Goal: Task Accomplishment & Management: Manage account settings

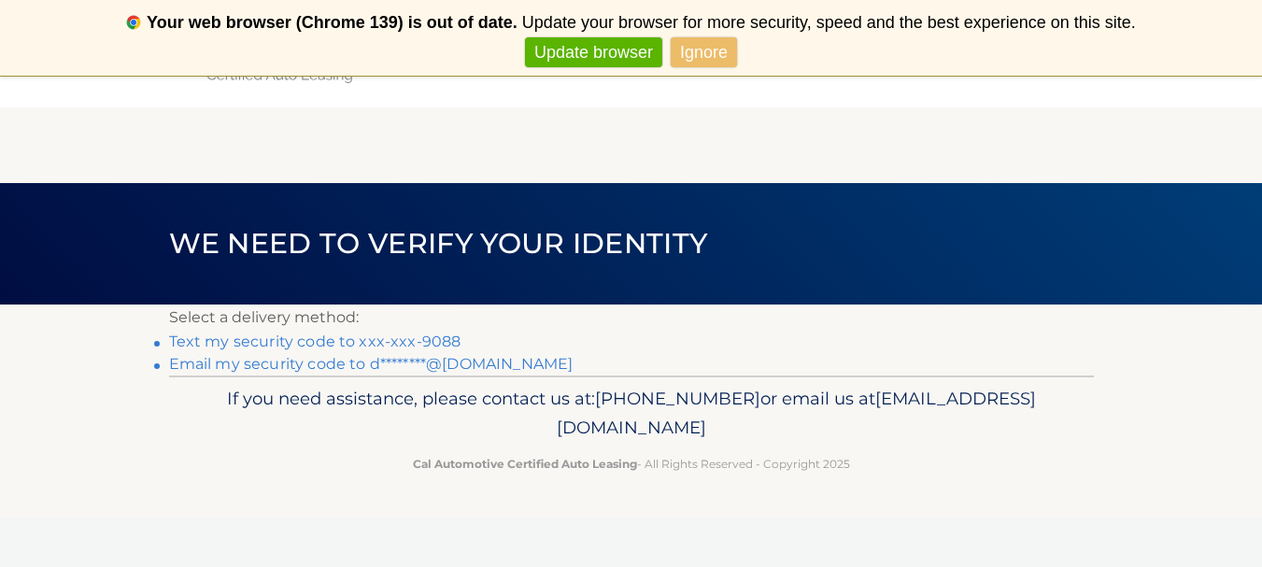
click at [403, 338] on link "Text my security code to xxx-xxx-9088" at bounding box center [315, 342] width 292 height 18
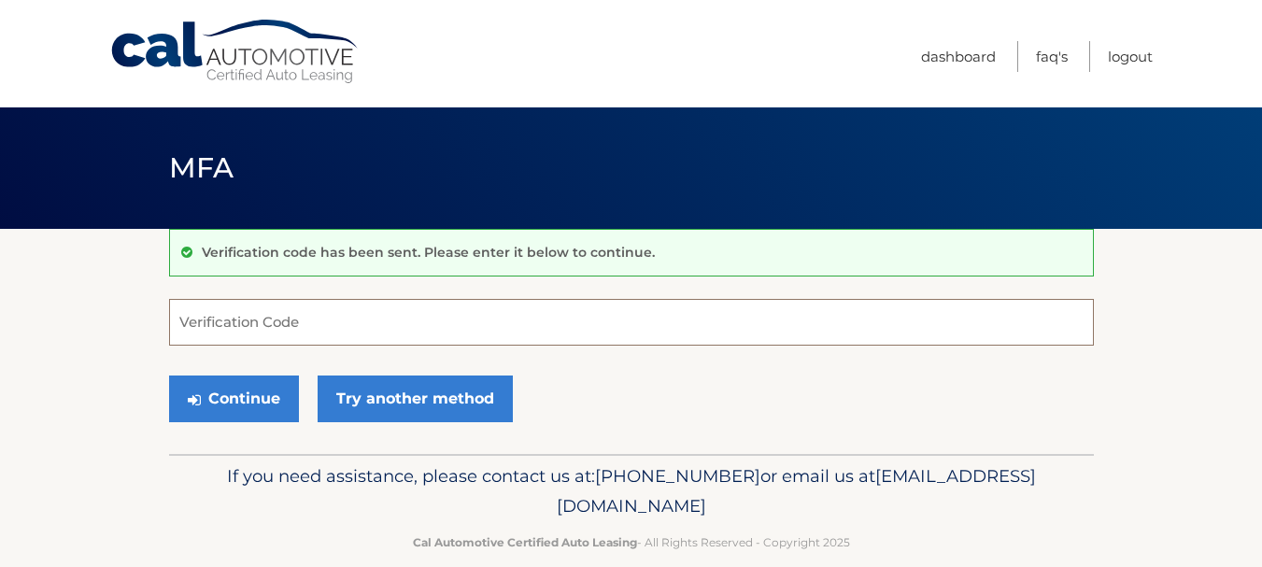
click at [403, 338] on input "Verification Code" at bounding box center [631, 322] width 925 height 47
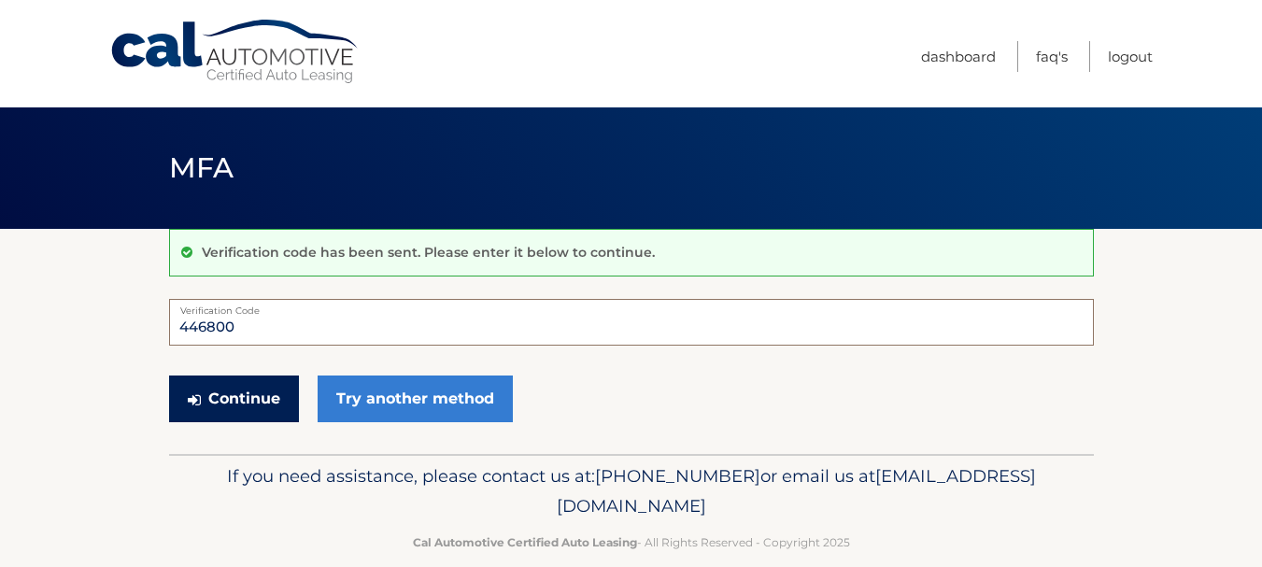
type input "446800"
click at [248, 411] on button "Continue" at bounding box center [234, 398] width 130 height 47
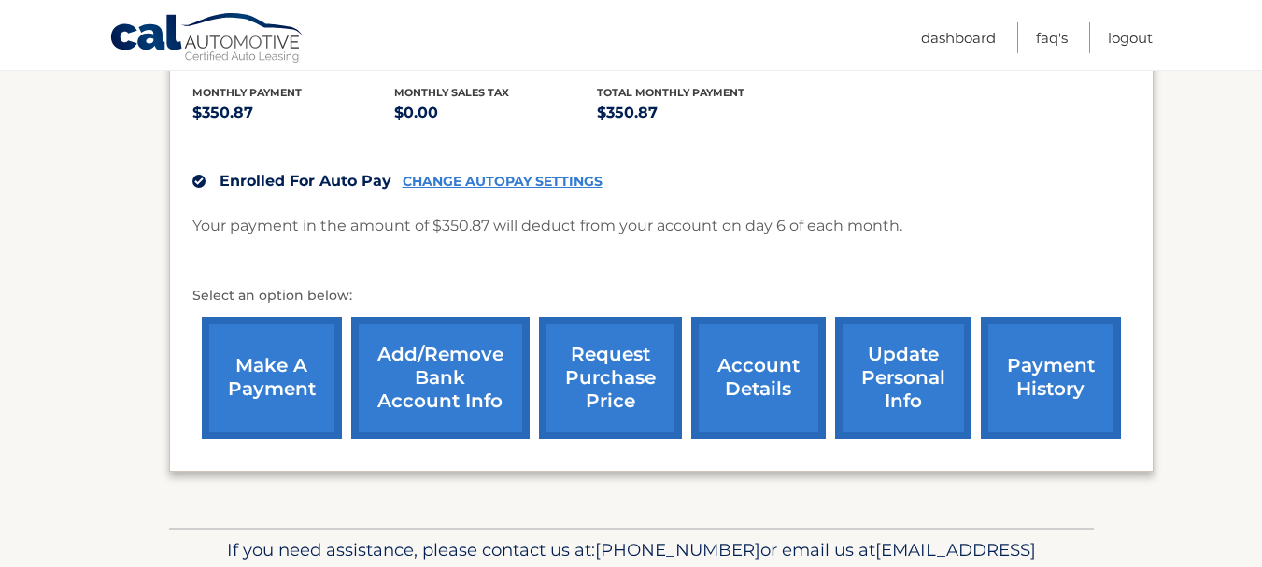
scroll to position [394, 0]
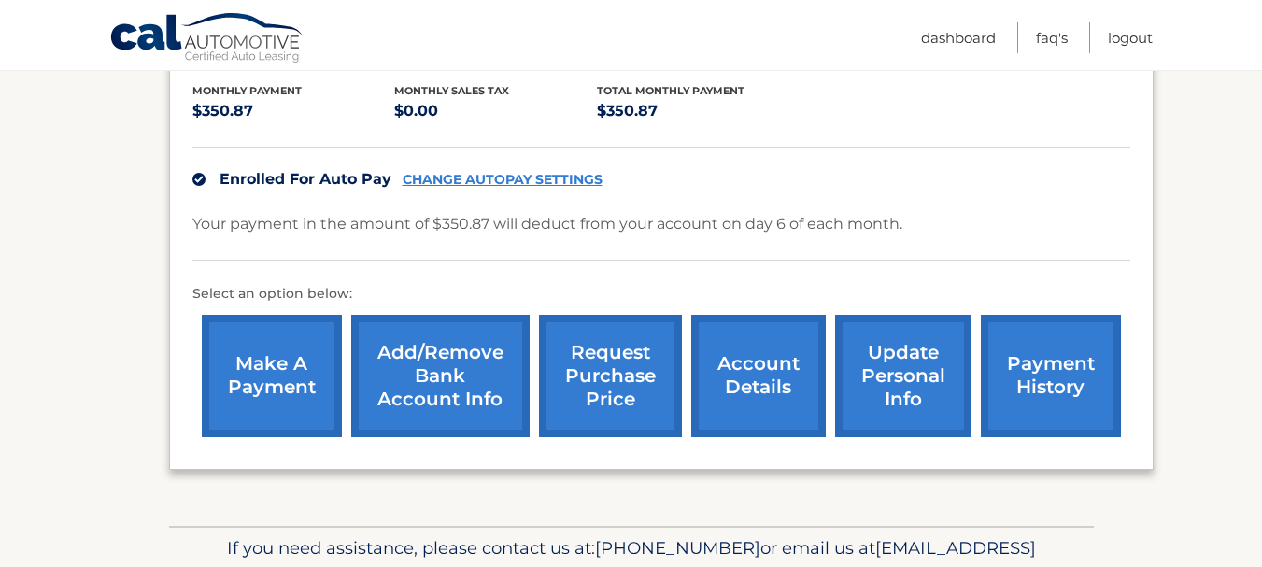
click at [445, 375] on link "Add/Remove bank account info" at bounding box center [440, 376] width 178 height 122
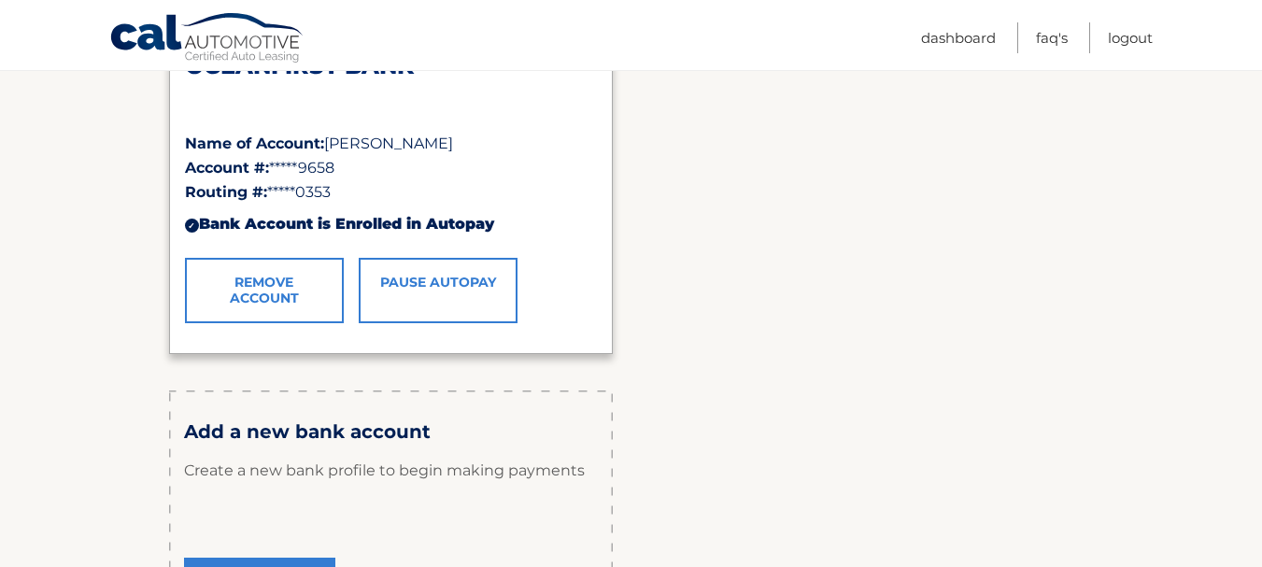
scroll to position [359, 0]
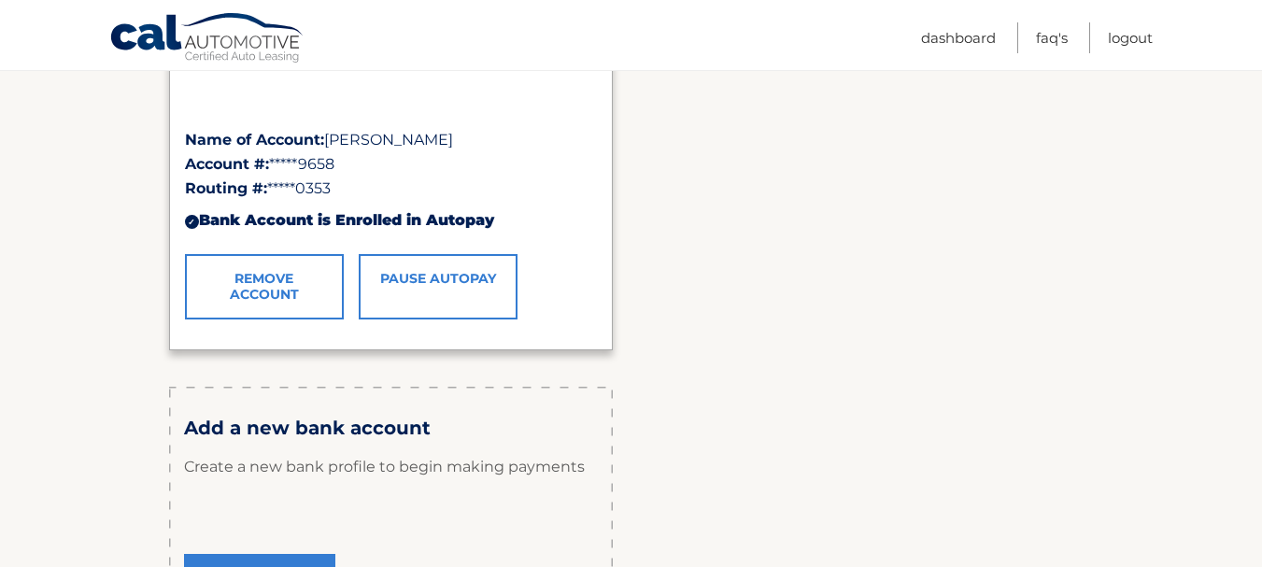
click at [375, 482] on p "Create a new bank profile to begin making payments" at bounding box center [391, 467] width 414 height 56
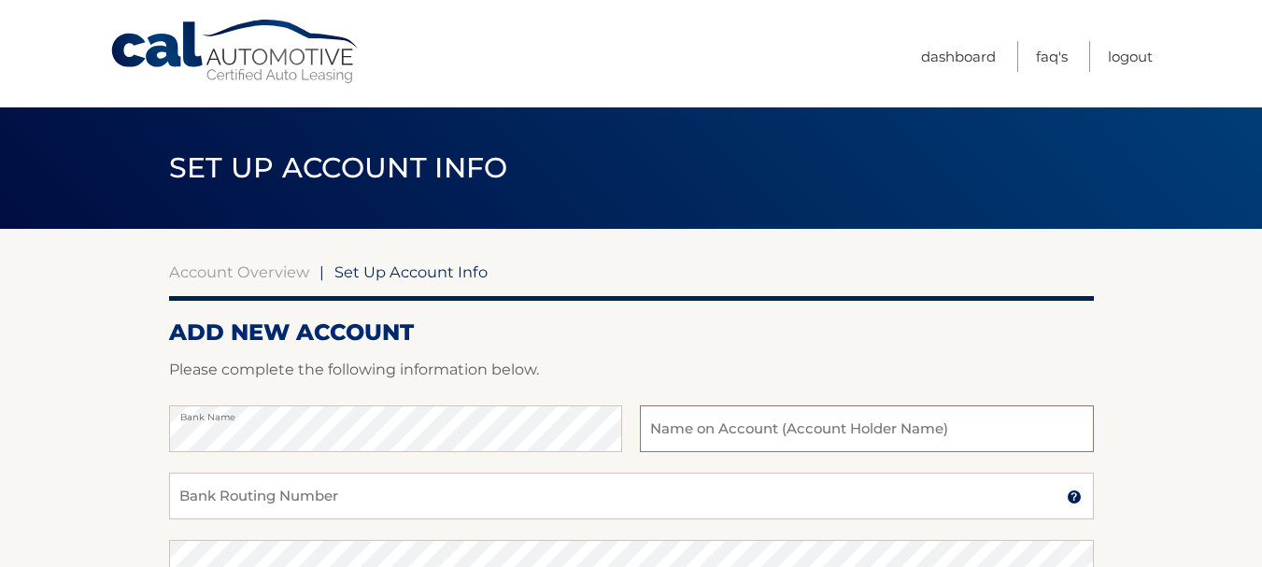
click at [701, 426] on input "text" at bounding box center [866, 428] width 453 height 47
type input "Damon Costantini"
click at [875, 365] on p "Please complete the following information below." at bounding box center [631, 370] width 925 height 26
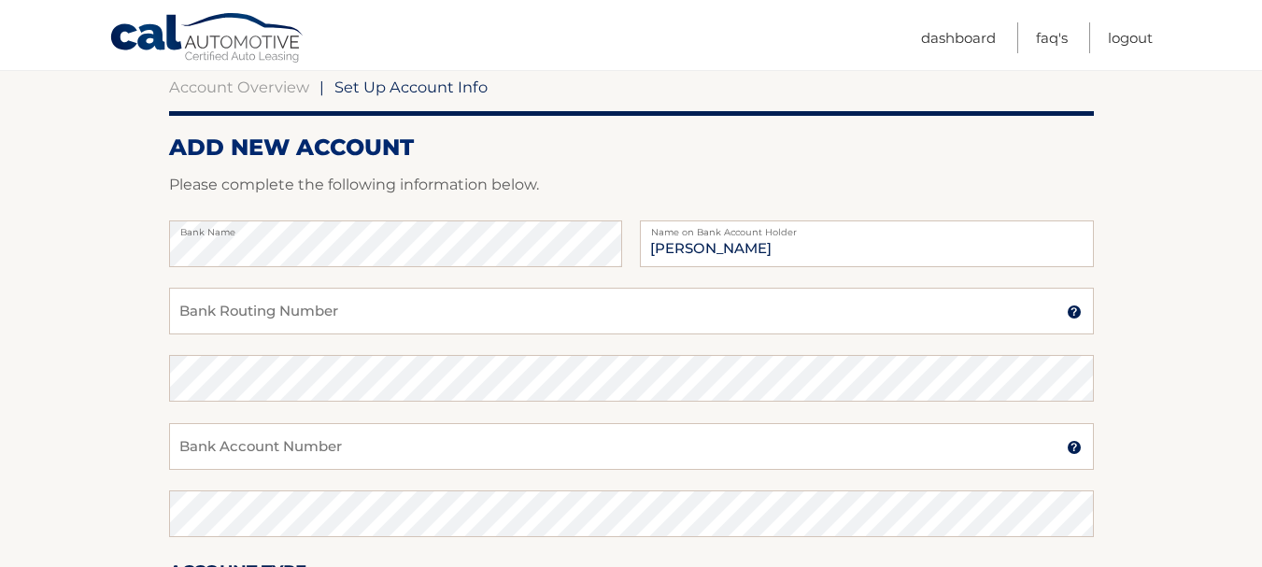
scroll to position [187, 0]
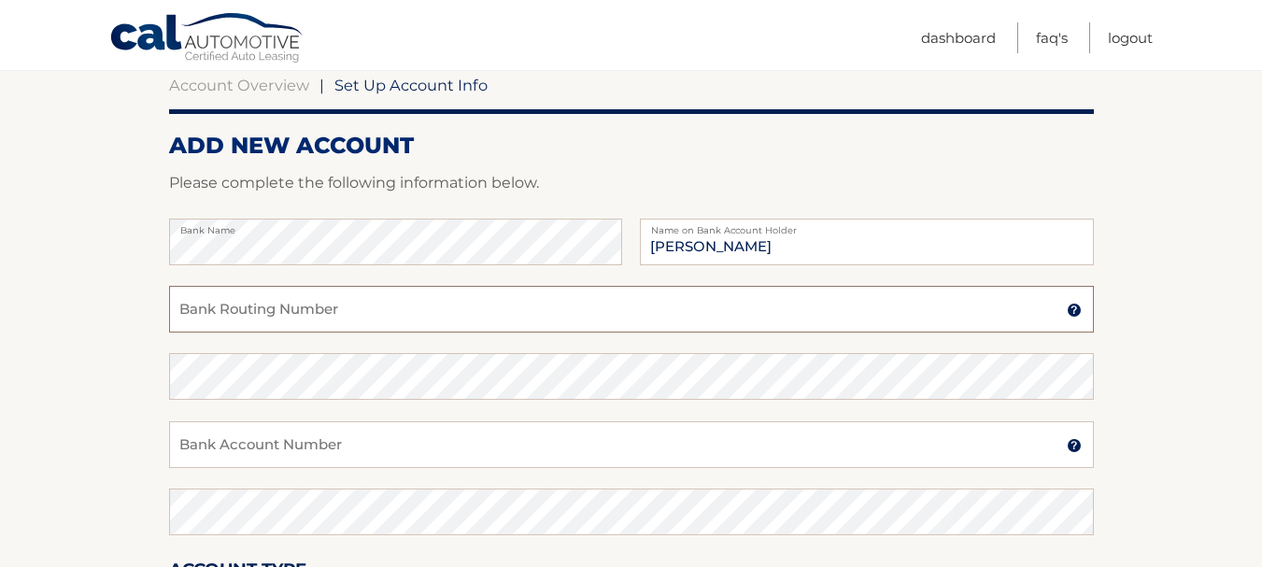
click at [717, 318] on input "Bank Routing Number" at bounding box center [631, 309] width 925 height 47
type input "031201360"
click at [514, 444] on input "Bank Account Number" at bounding box center [631, 444] width 925 height 47
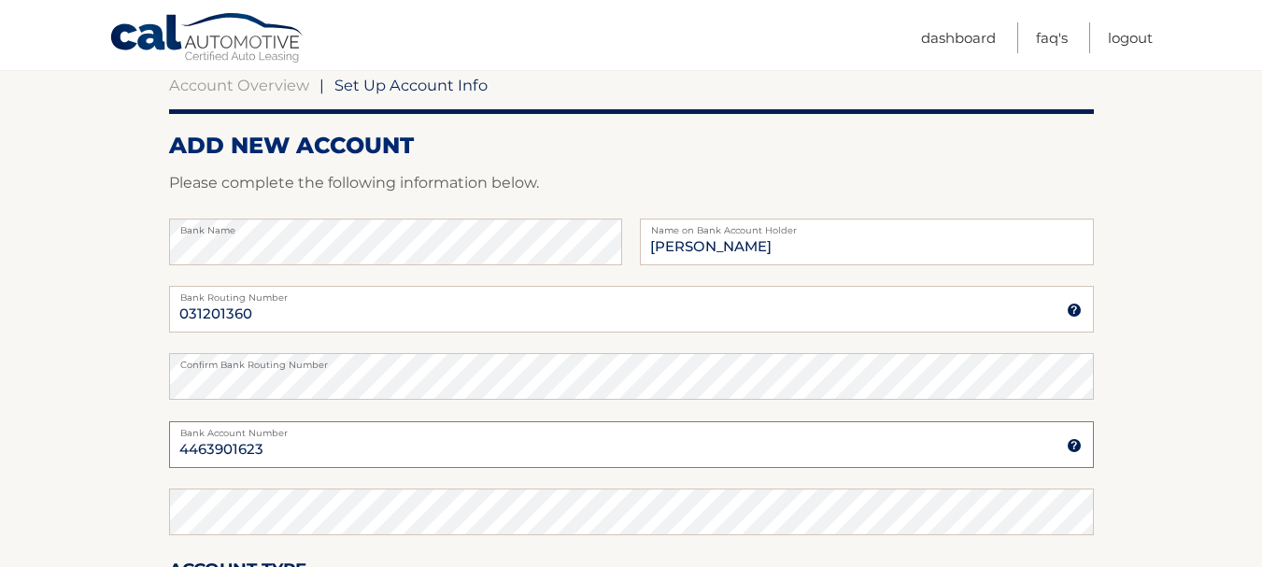
type input "4463901623"
click at [611, 410] on div "Confirm Bank Routing Number" at bounding box center [631, 386] width 925 height 67
drag, startPoint x: 1224, startPoint y: 378, endPoint x: 1275, endPoint y: 377, distance: 51.4
click at [1261, 377] on html "Cal Automotive Menu Dashboard FAQ's Logout |" at bounding box center [631, 96] width 1262 height 567
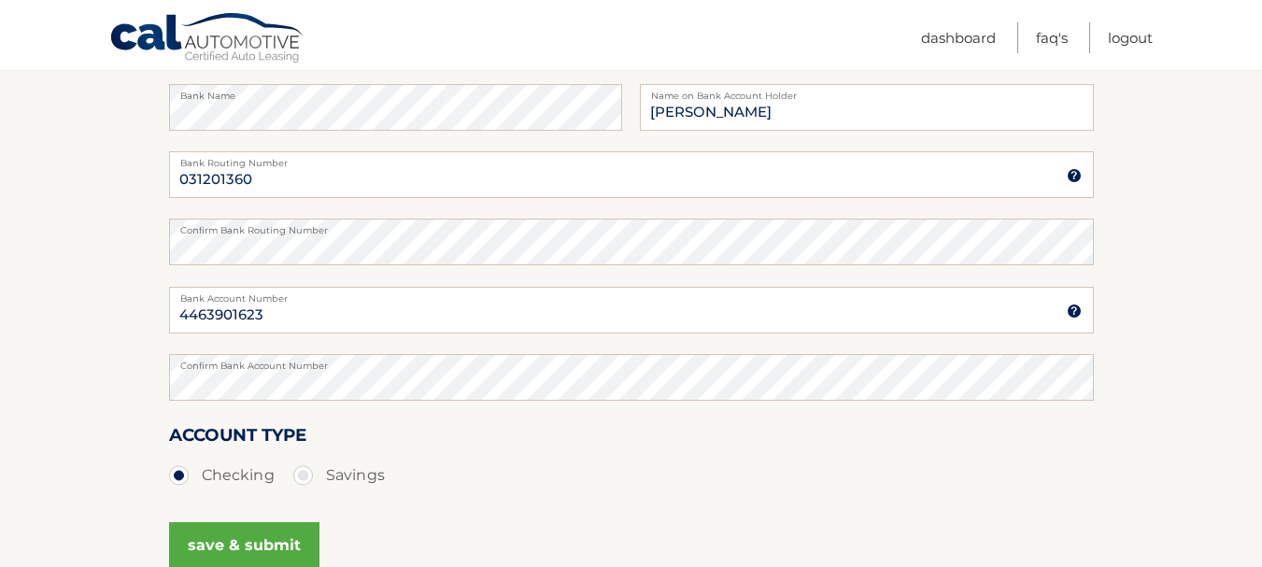
scroll to position [323, 0]
click at [200, 545] on button "save & submit" at bounding box center [244, 543] width 150 height 47
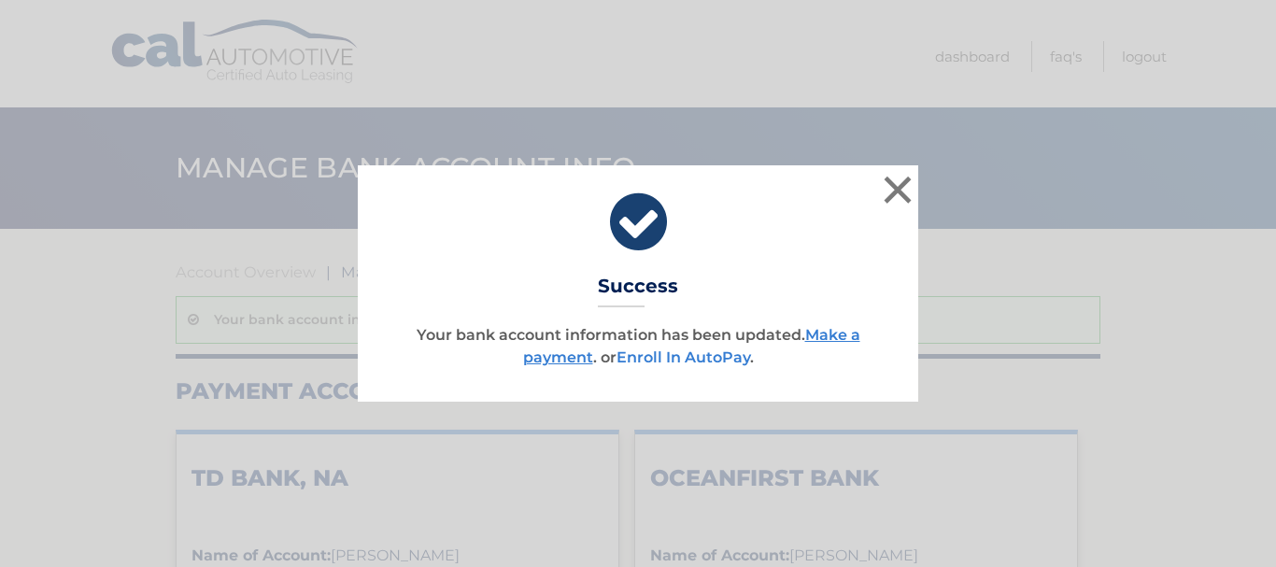
click at [660, 357] on link "Enroll In AutoPay" at bounding box center [683, 357] width 134 height 18
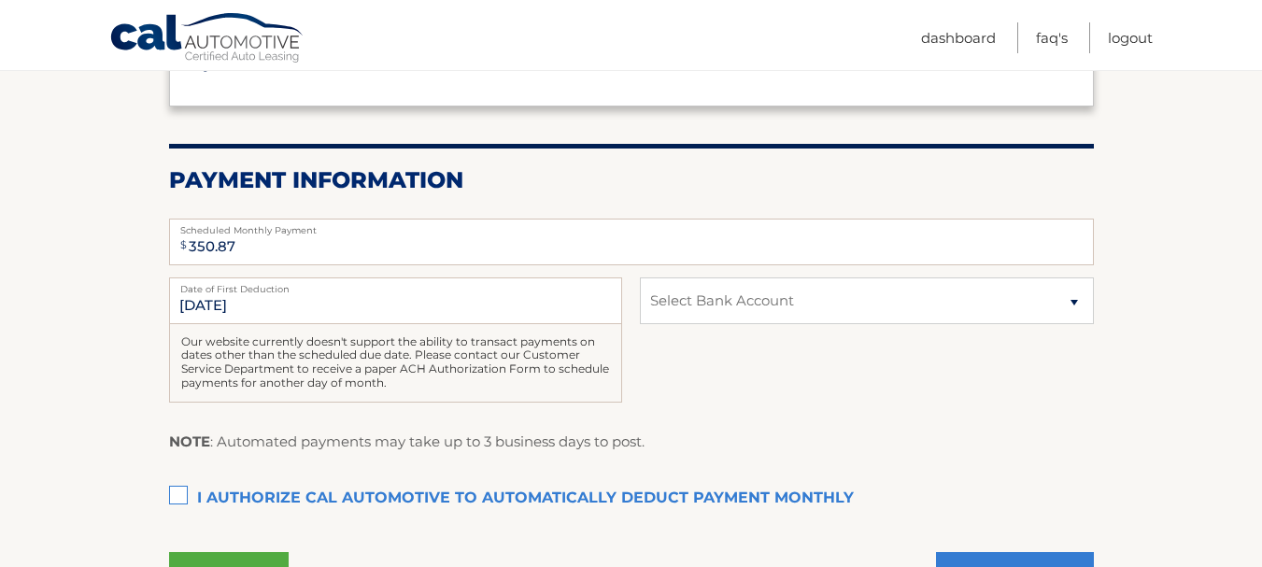
scroll to position [310, 0]
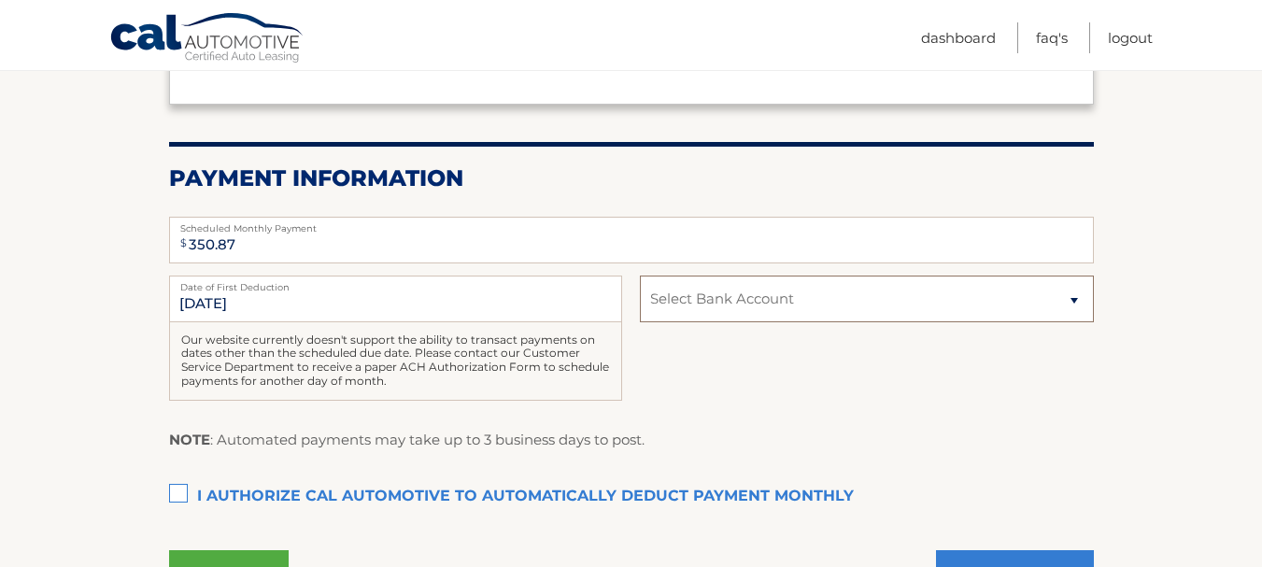
click at [1078, 304] on select "Select Bank Account Checking TD BANK, NA *****1623 Checking OCEANFIRST BANK ***…" at bounding box center [866, 299] width 453 height 47
select select "YmY2ZDMyNDctNTRjMS00OWM3LWI0NWEtY2IxNWU3NjE4ZDBj"
click at [640, 276] on select "Select Bank Account Checking TD BANK, NA *****1623 Checking OCEANFIRST BANK ***…" at bounding box center [866, 299] width 453 height 47
click at [841, 361] on div "11/6/2025 Date of First Deduction Our website currently doesn't support the abi…" at bounding box center [631, 349] width 925 height 146
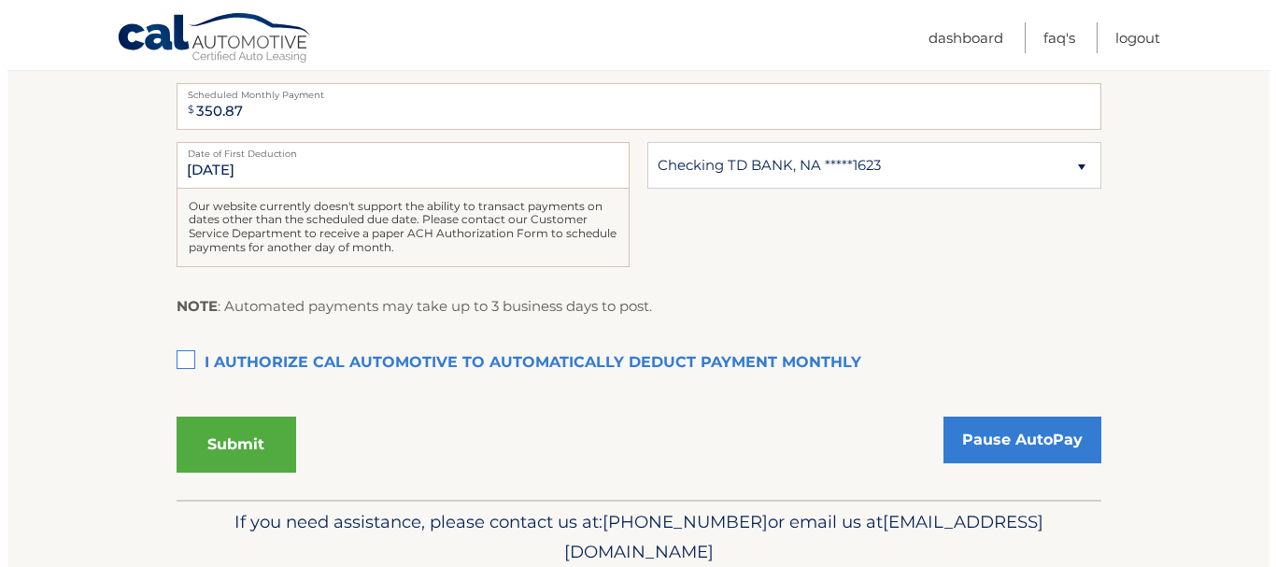
scroll to position [446, 0]
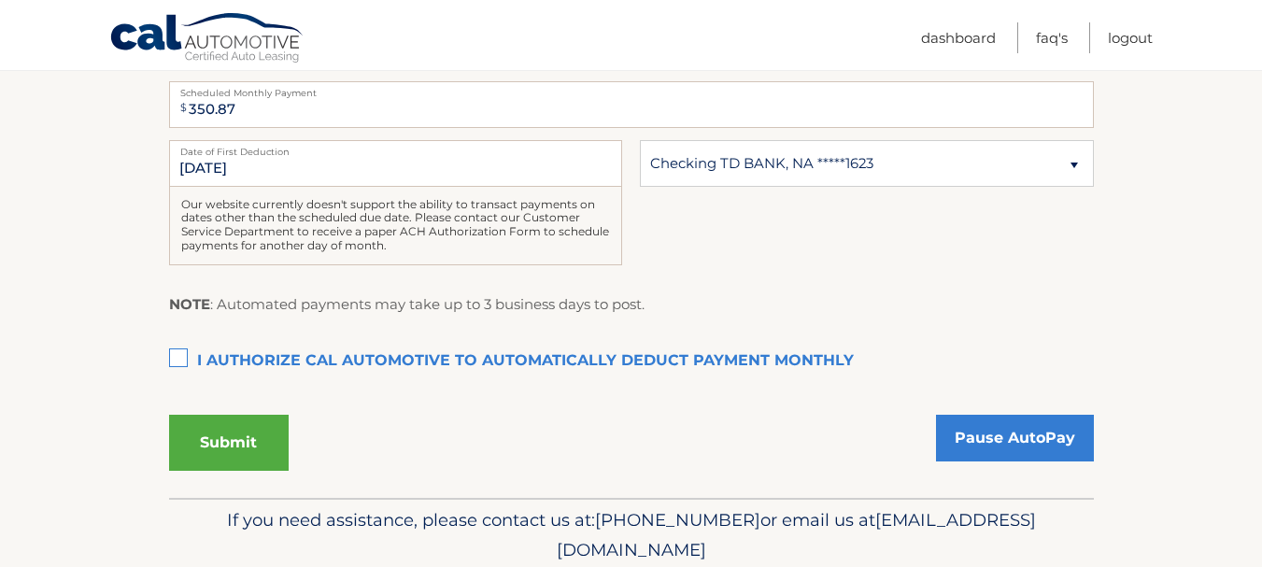
click at [177, 355] on label "I authorize cal automotive to automatically deduct payment monthly This checkbo…" at bounding box center [631, 361] width 925 height 37
click at [0, 0] on input "I authorize cal automotive to automatically deduct payment monthly This checkbo…" at bounding box center [0, 0] width 0 height 0
click at [249, 435] on button "Submit" at bounding box center [229, 443] width 120 height 56
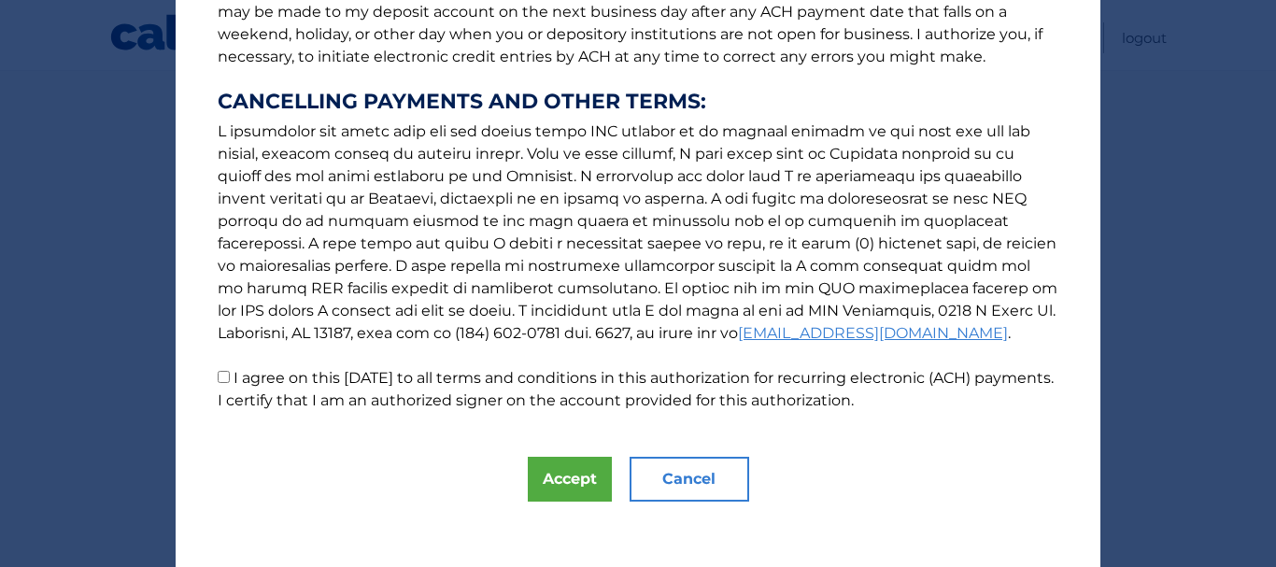
scroll to position [316, 0]
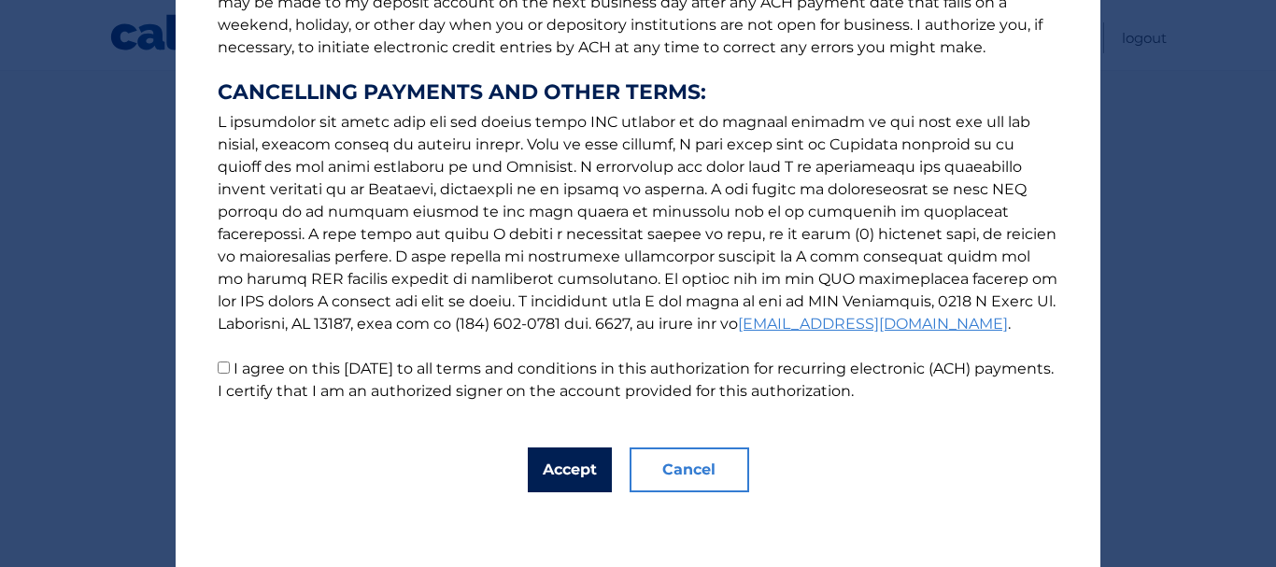
click at [569, 477] on button "Accept" at bounding box center [570, 469] width 84 height 45
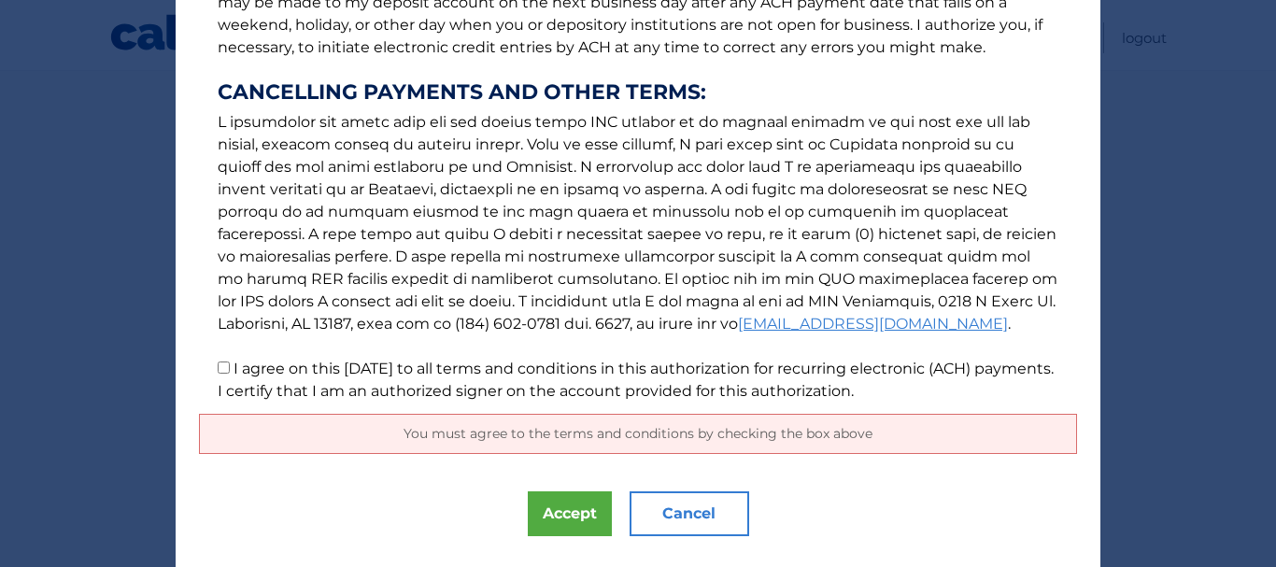
click at [221, 364] on input "I agree on this 10/12/2025 to all terms and conditions in this authorization fo…" at bounding box center [224, 367] width 12 height 12
checkbox input "true"
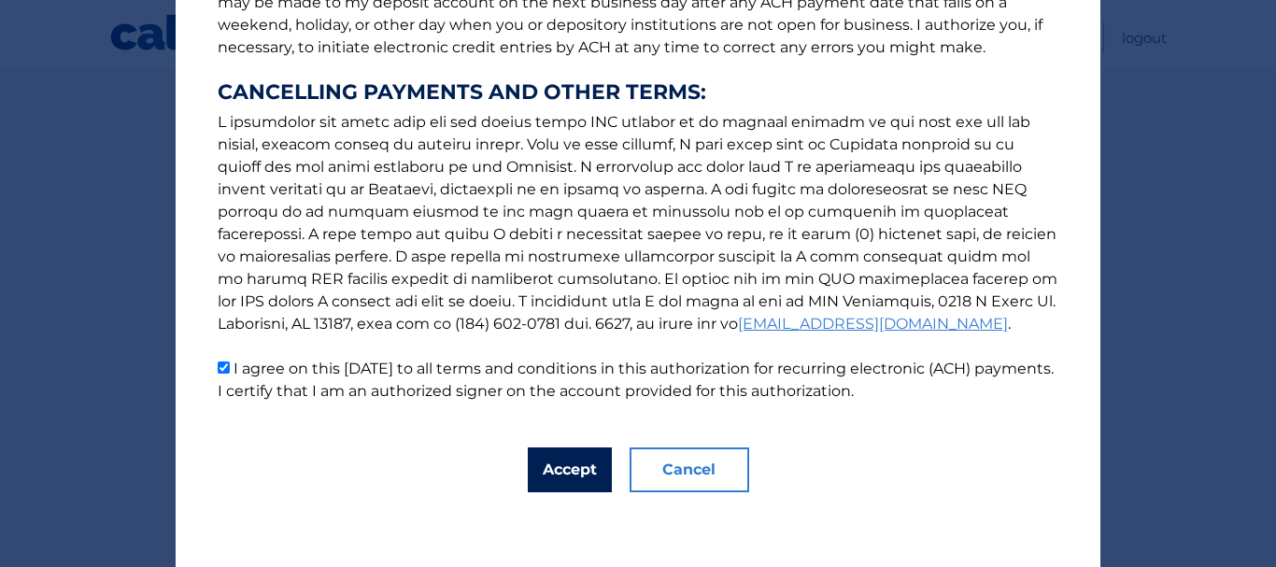
click at [561, 470] on button "Accept" at bounding box center [570, 469] width 84 height 45
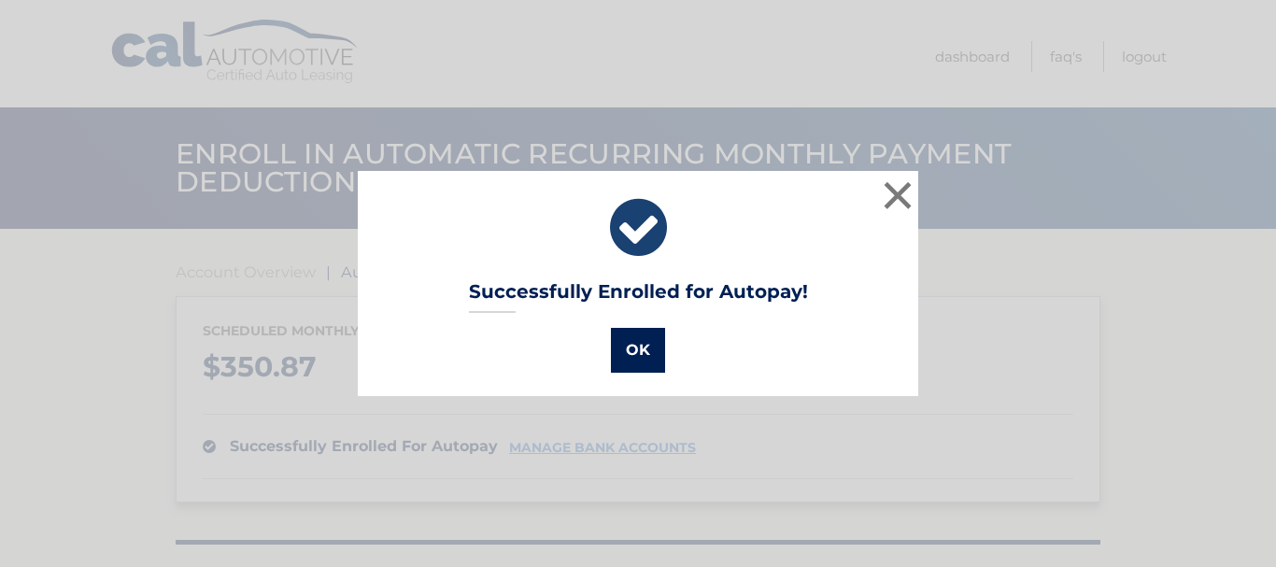
click at [635, 338] on button "OK" at bounding box center [638, 350] width 54 height 45
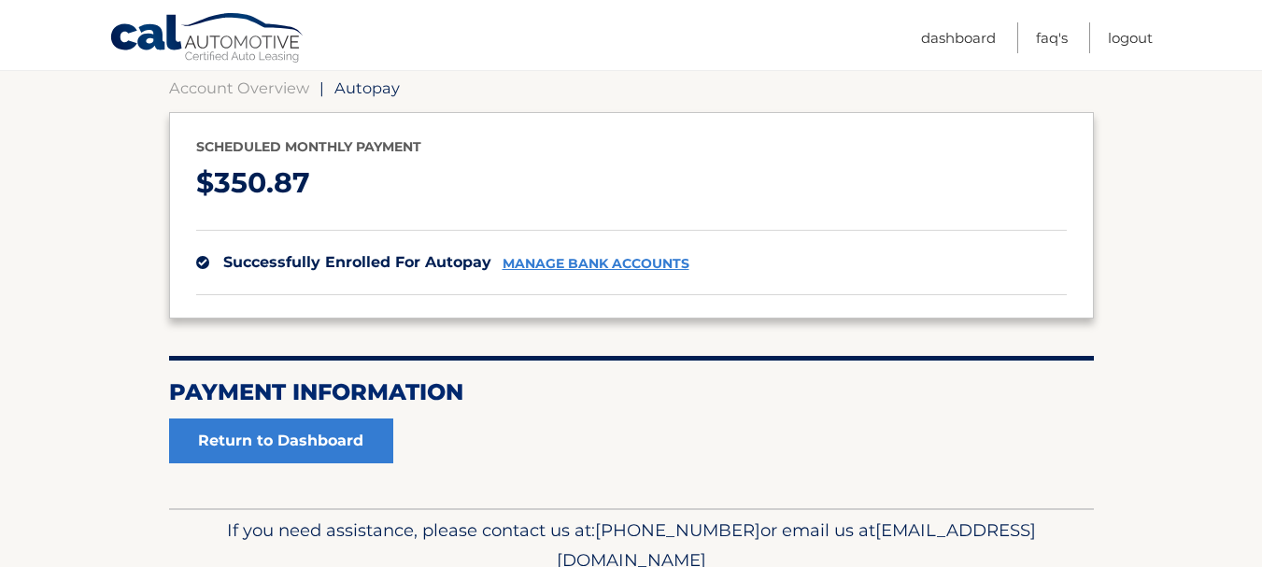
scroll to position [174, 0]
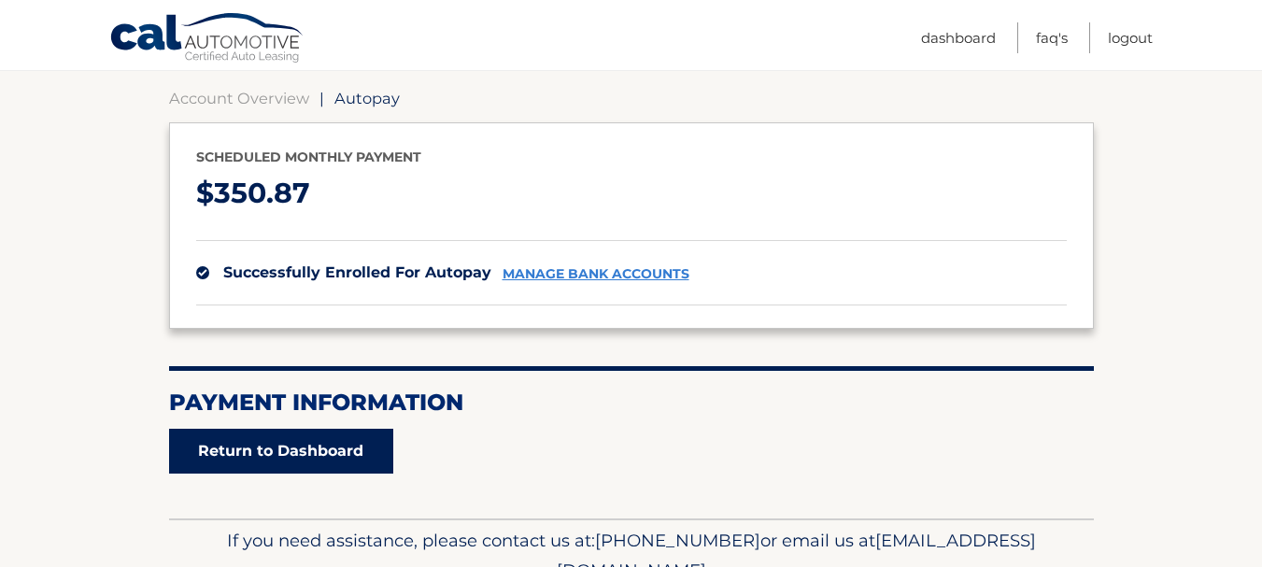
click at [347, 446] on link "Return to Dashboard" at bounding box center [281, 451] width 224 height 45
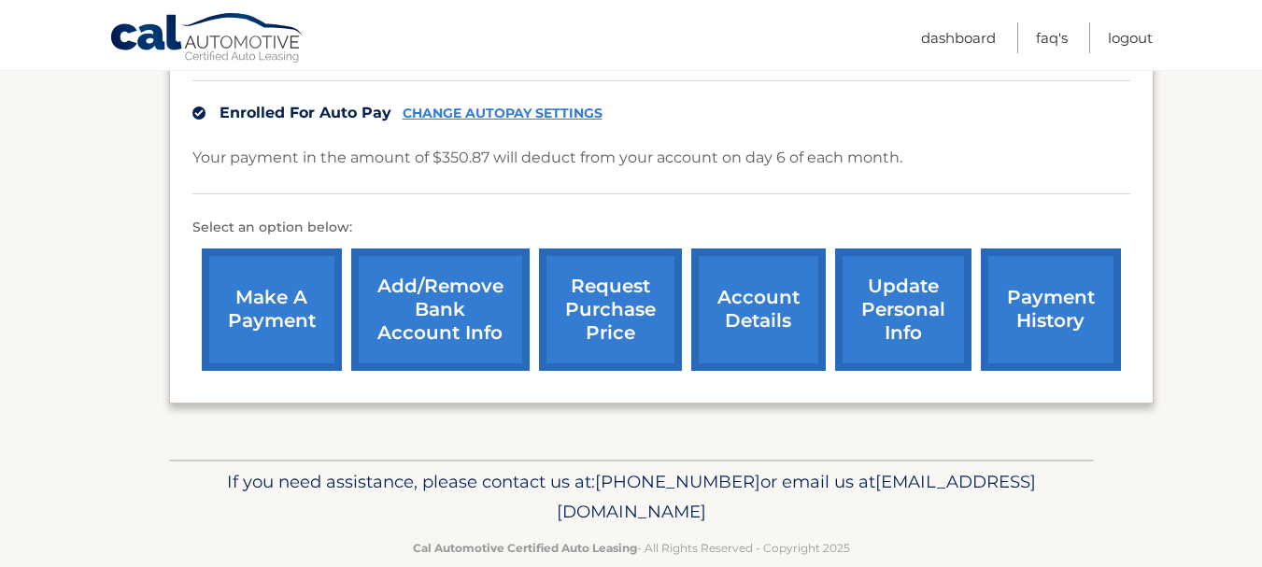
scroll to position [462, 0]
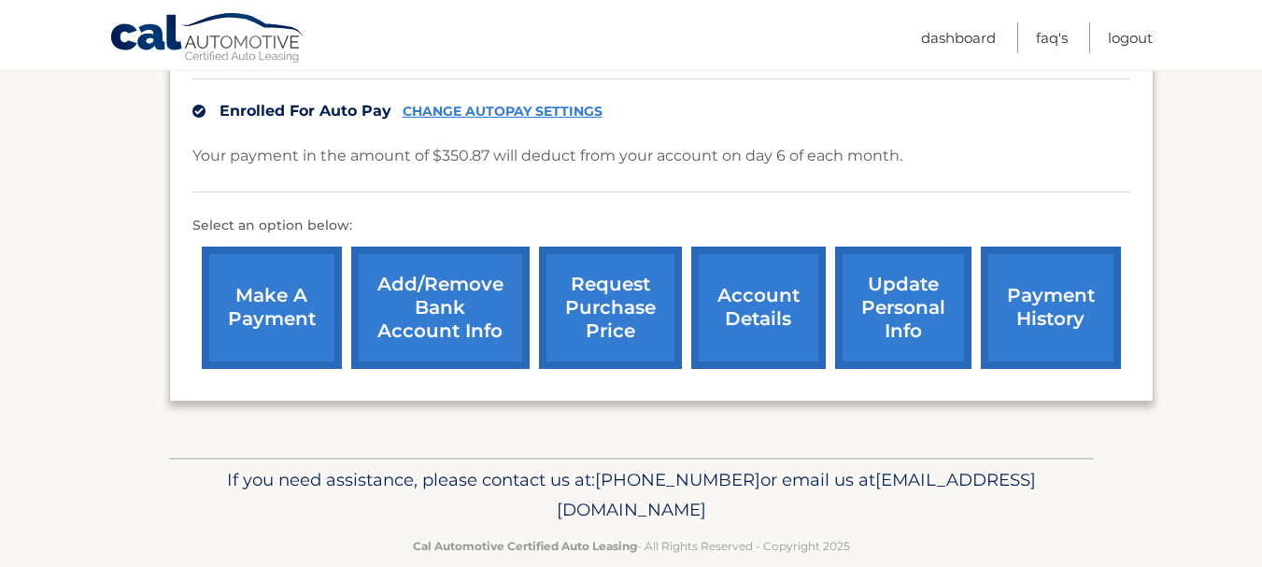
click at [893, 293] on link "update personal info" at bounding box center [903, 308] width 136 height 122
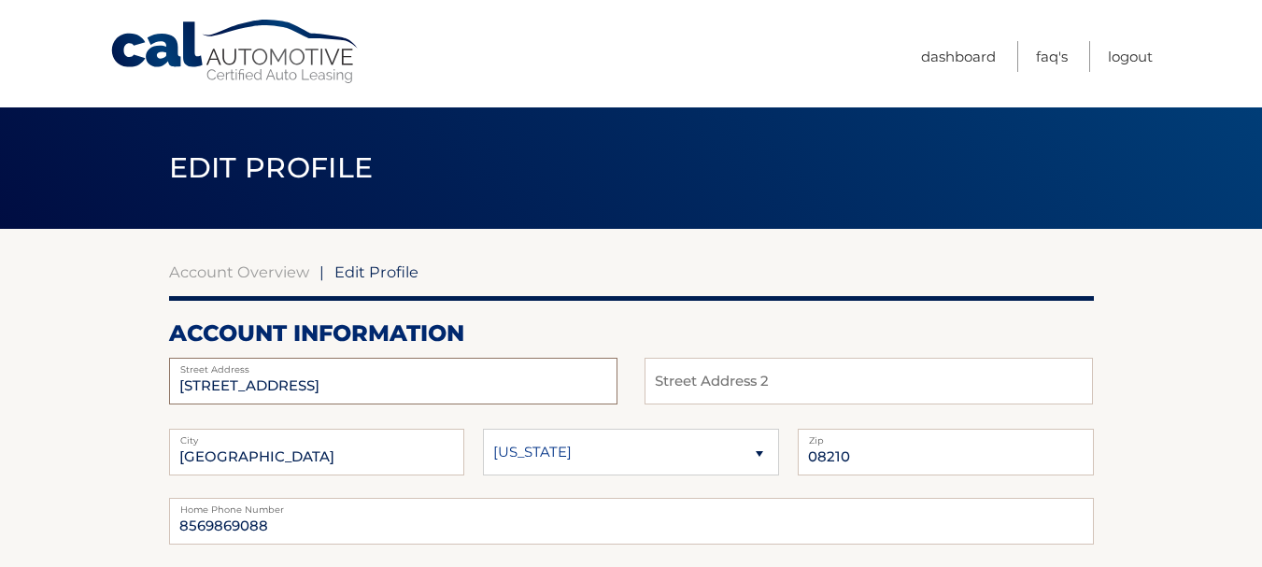
click at [517, 386] on input "19 CANTERBURY WAY" at bounding box center [393, 381] width 448 height 47
type input "1"
type input "7146 Rolling Leaf Rd"
click at [404, 460] on input "CAPE MAY COURT HOUSE" at bounding box center [317, 452] width 296 height 47
type input "C"
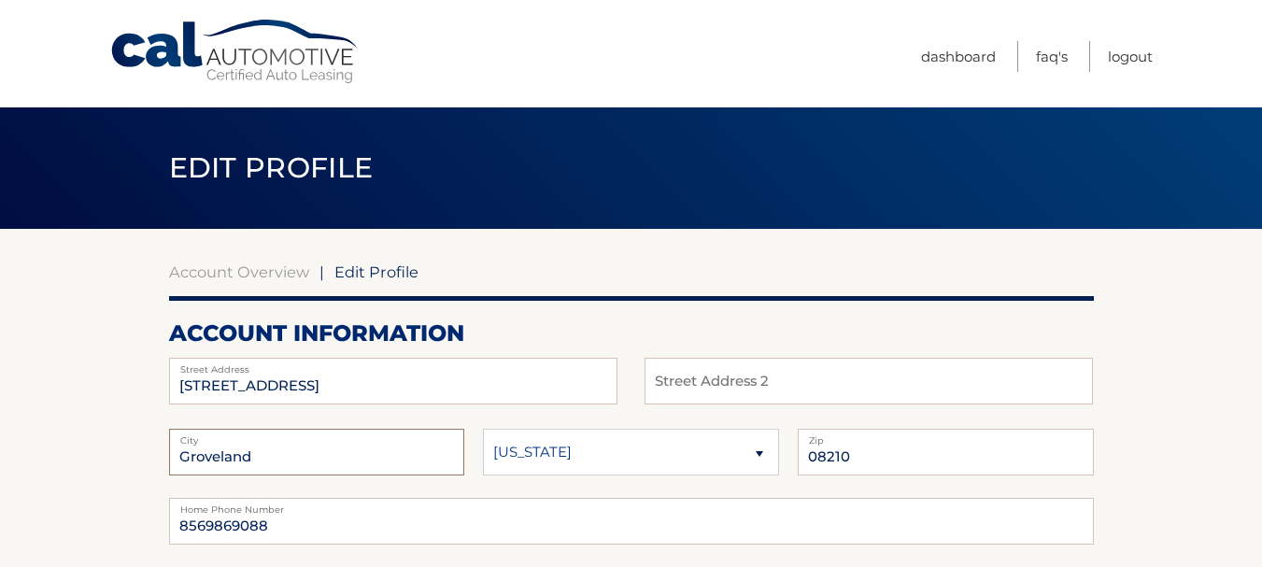
type input "Groveland"
click at [554, 452] on select "Alaska Alabama Arkansas Arizona California" at bounding box center [631, 452] width 296 height 47
select select "FL"
click at [483, 429] on select "Alaska Alabama Arkansas Arizona California" at bounding box center [631, 452] width 296 height 47
click at [906, 455] on input "08210" at bounding box center [946, 452] width 296 height 47
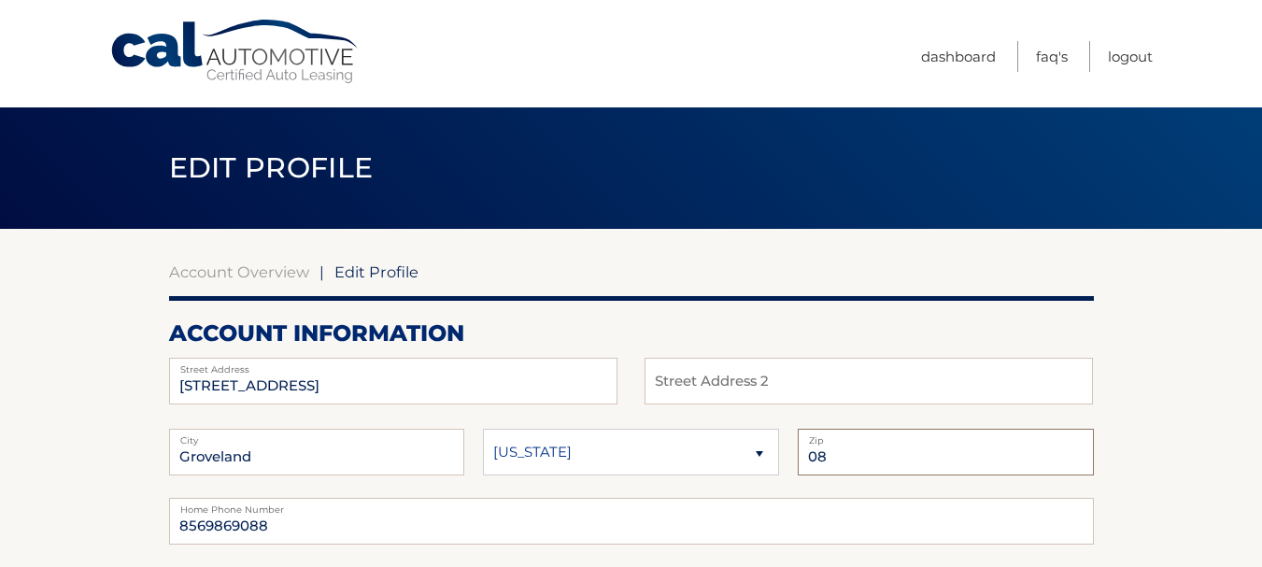
type input "0"
type input "34736"
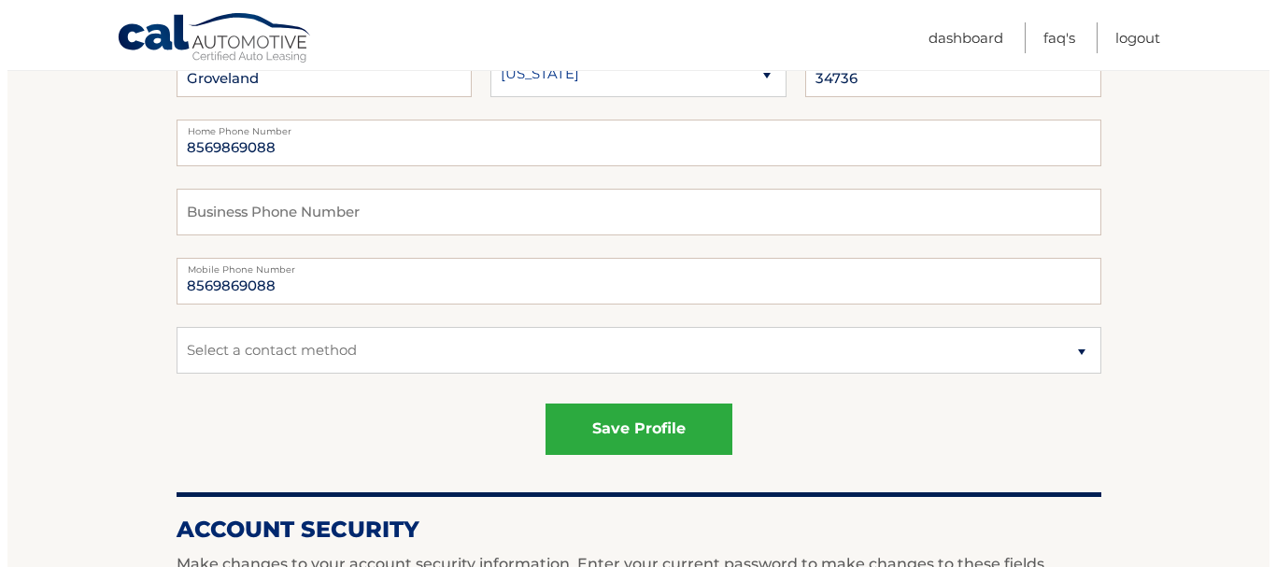
scroll to position [381, 0]
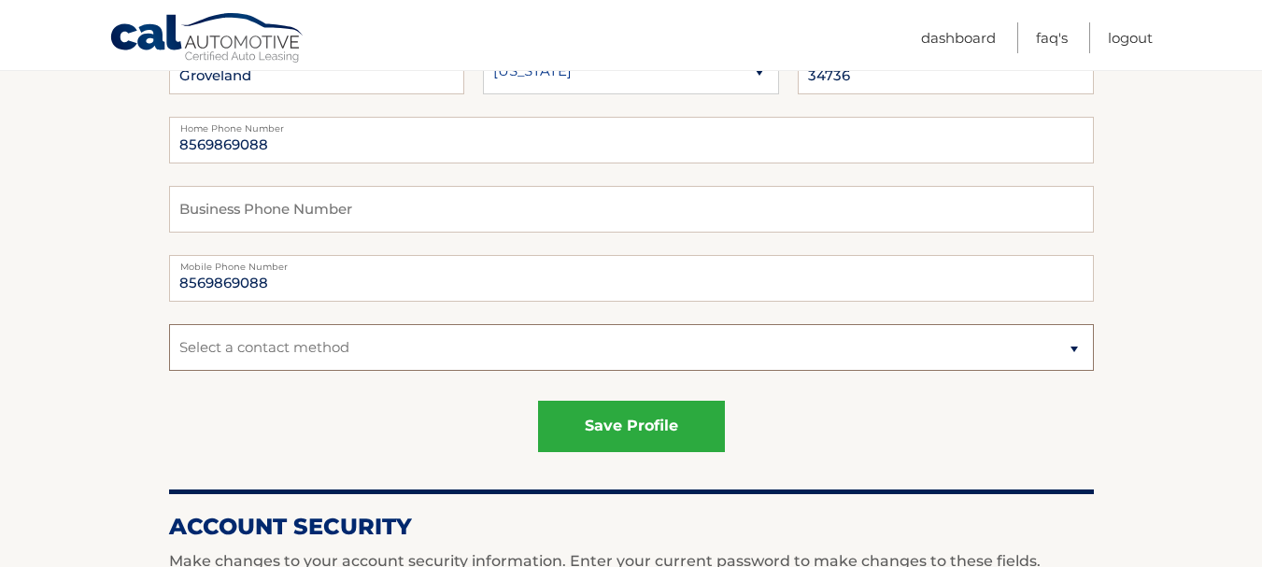
click at [1075, 352] on select "Select a contact method Mobile Home" at bounding box center [631, 347] width 925 height 47
select select "1"
click at [169, 324] on select "Select a contact method Mobile Home" at bounding box center [631, 347] width 925 height 47
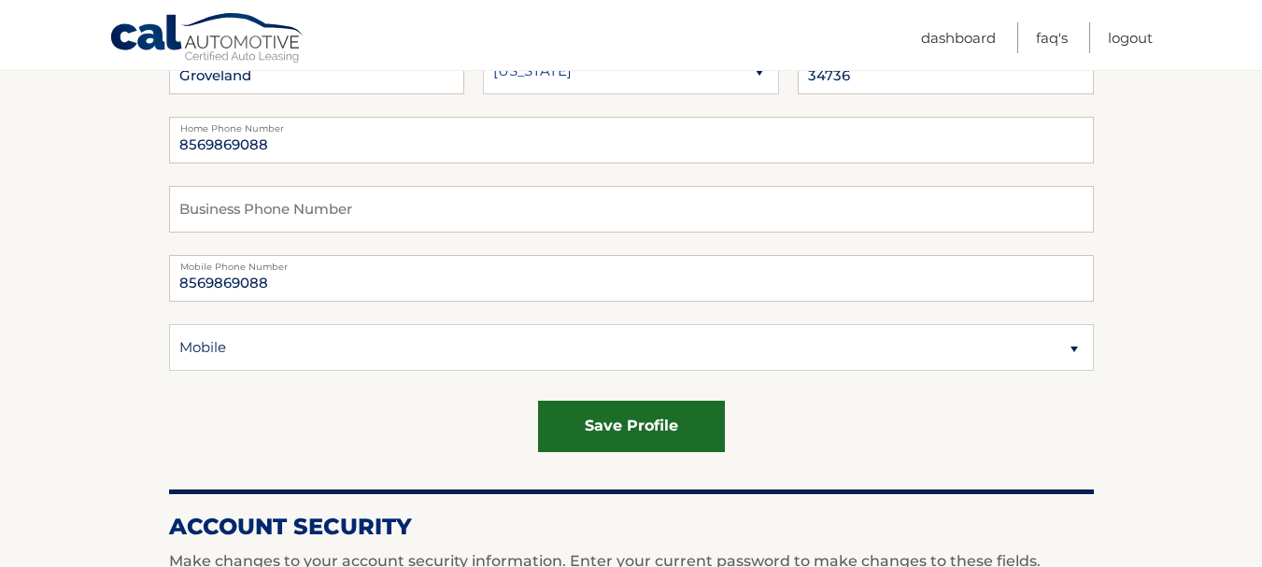
click at [619, 418] on button "save profile" at bounding box center [631, 426] width 187 height 51
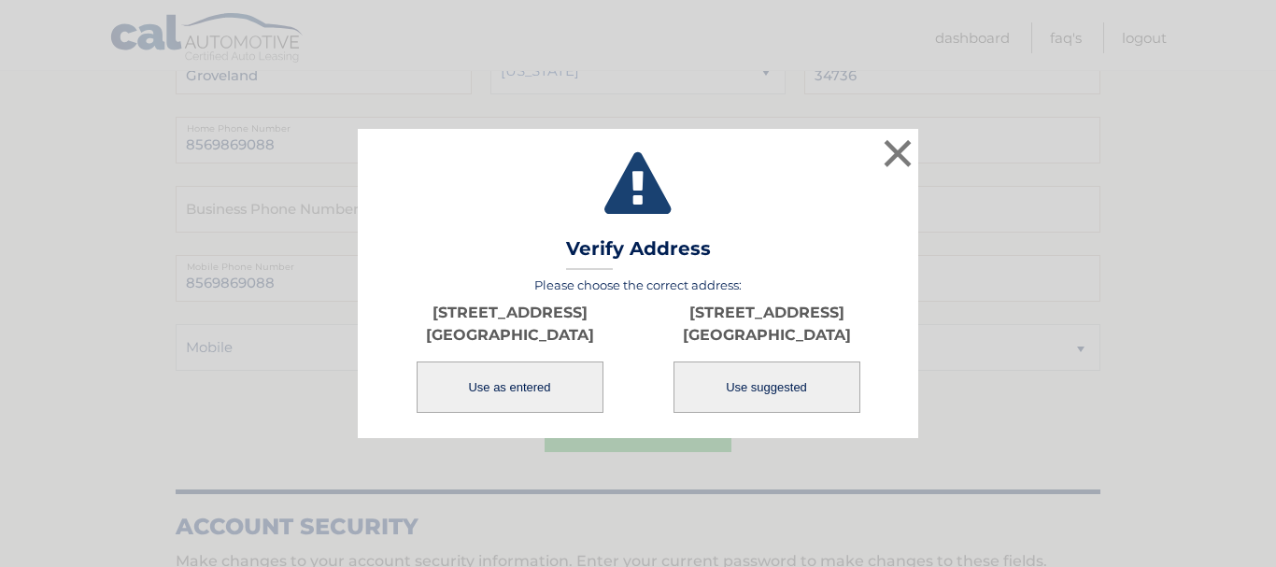
click at [747, 386] on button "Use suggested" at bounding box center [766, 386] width 187 height 51
type input "[STREET_ADDRESS]"
type input "GROVELAND"
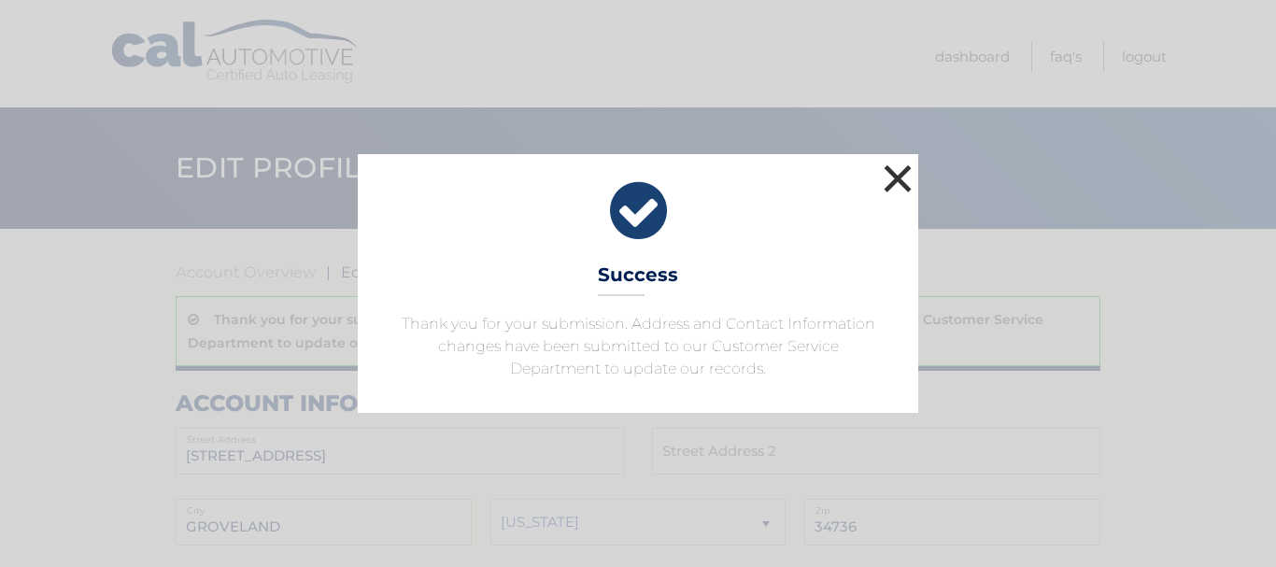
click at [897, 179] on button "×" at bounding box center [897, 178] width 37 height 37
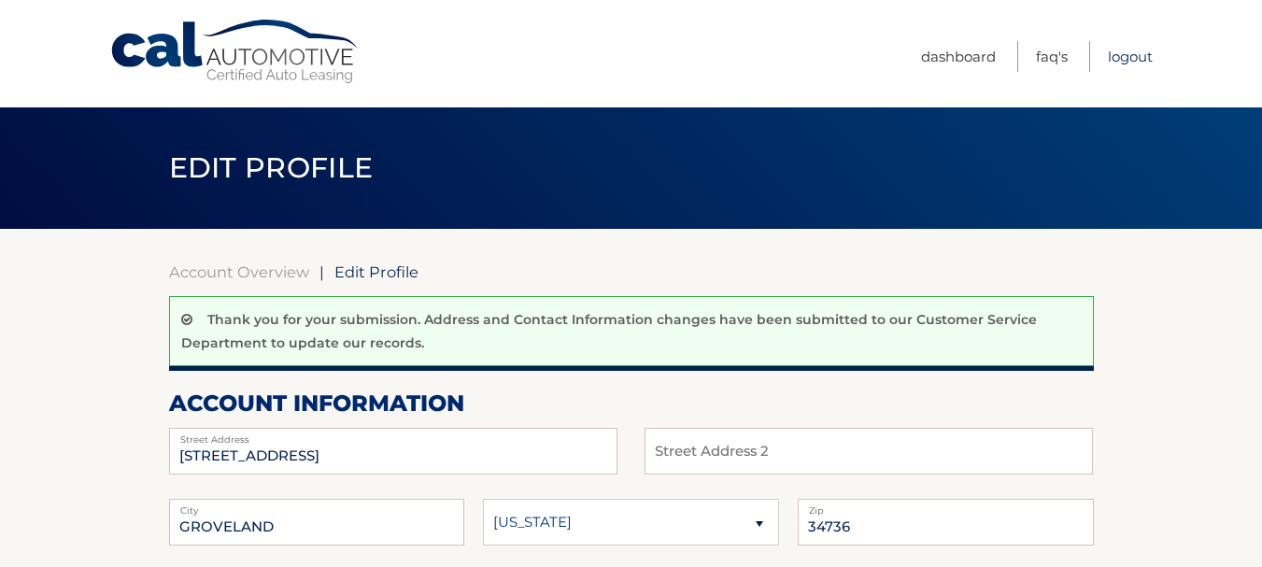
click at [1144, 59] on link "Logout" at bounding box center [1130, 56] width 45 height 31
